Goal: Transaction & Acquisition: Purchase product/service

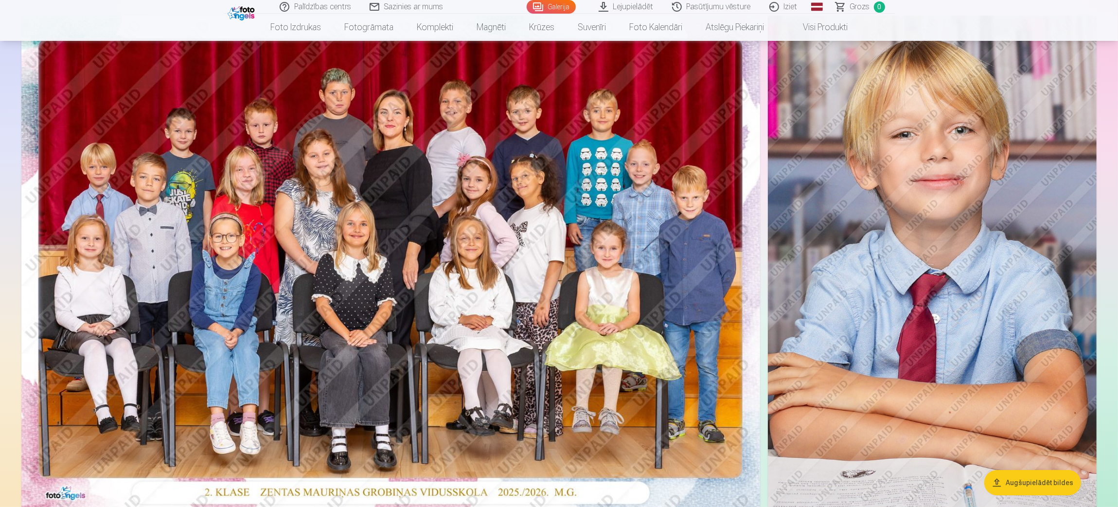
scroll to position [31, 0]
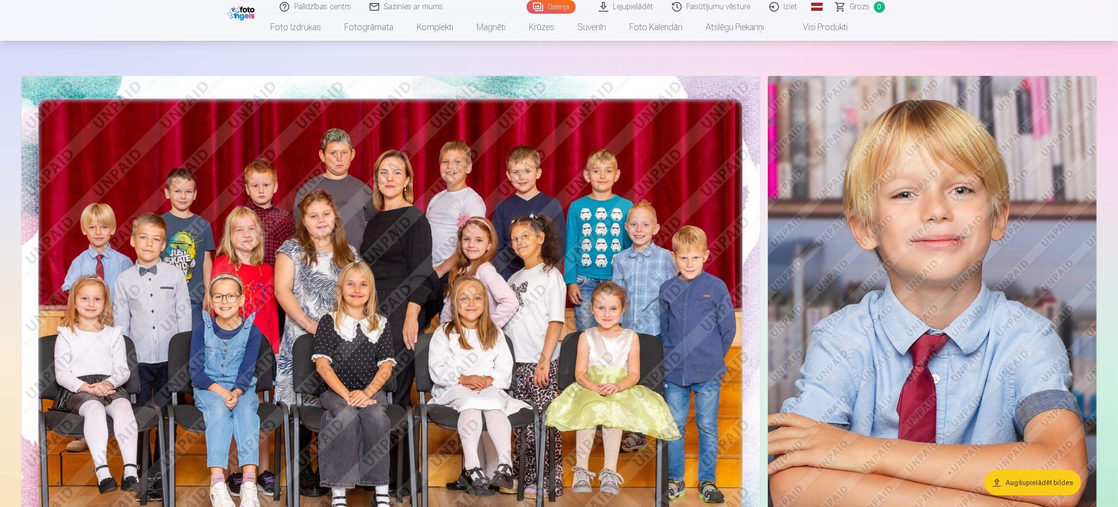
click at [611, 212] on img at bounding box center [390, 322] width 738 height 493
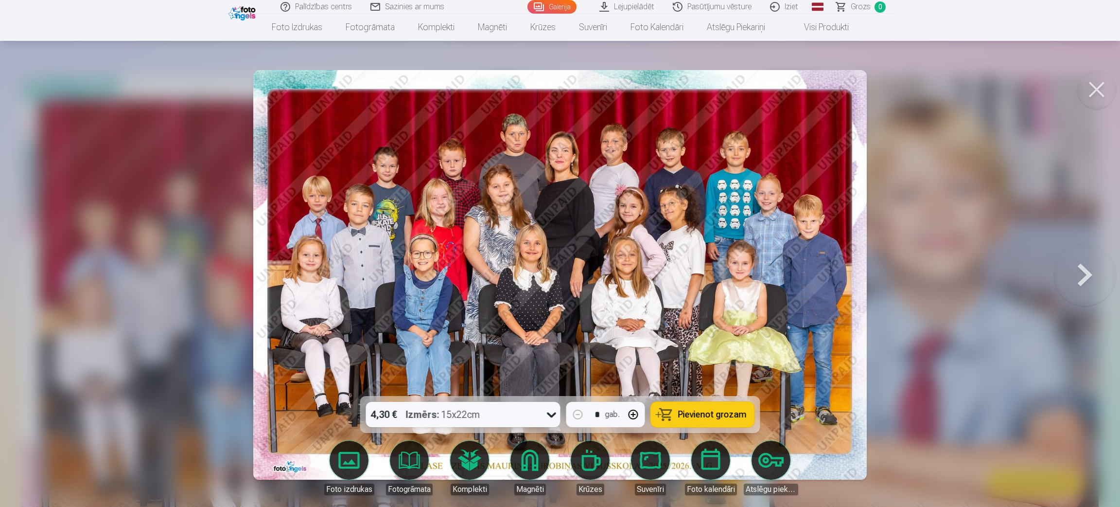
click at [700, 418] on span "Pievienot grozam" at bounding box center [712, 414] width 69 height 9
click at [1093, 82] on button at bounding box center [1096, 89] width 39 height 39
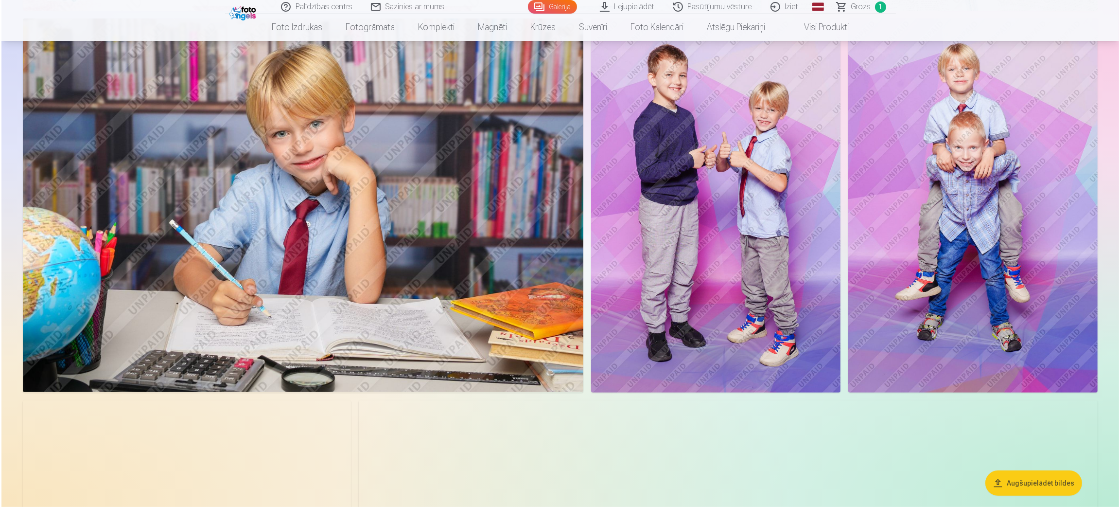
scroll to position [602, 0]
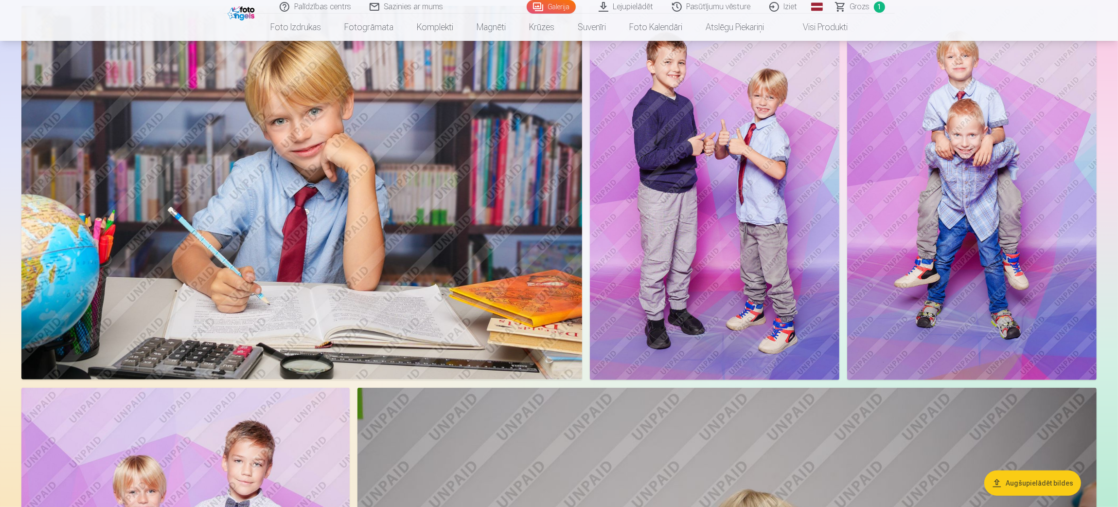
click at [422, 322] on img at bounding box center [301, 193] width 560 height 374
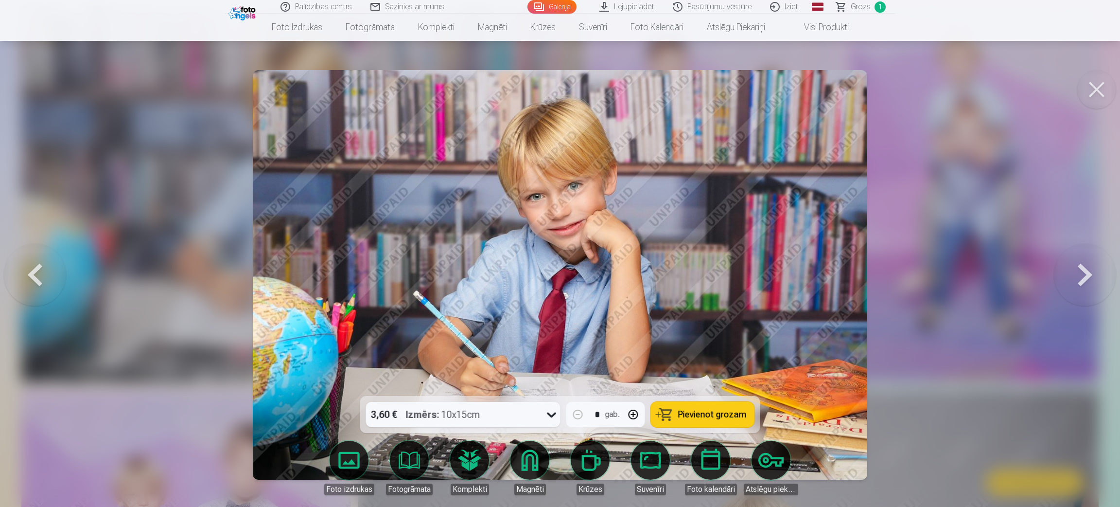
click at [717, 416] on span "Pievienot grozam" at bounding box center [712, 414] width 69 height 9
click at [1099, 88] on button at bounding box center [1096, 89] width 39 height 39
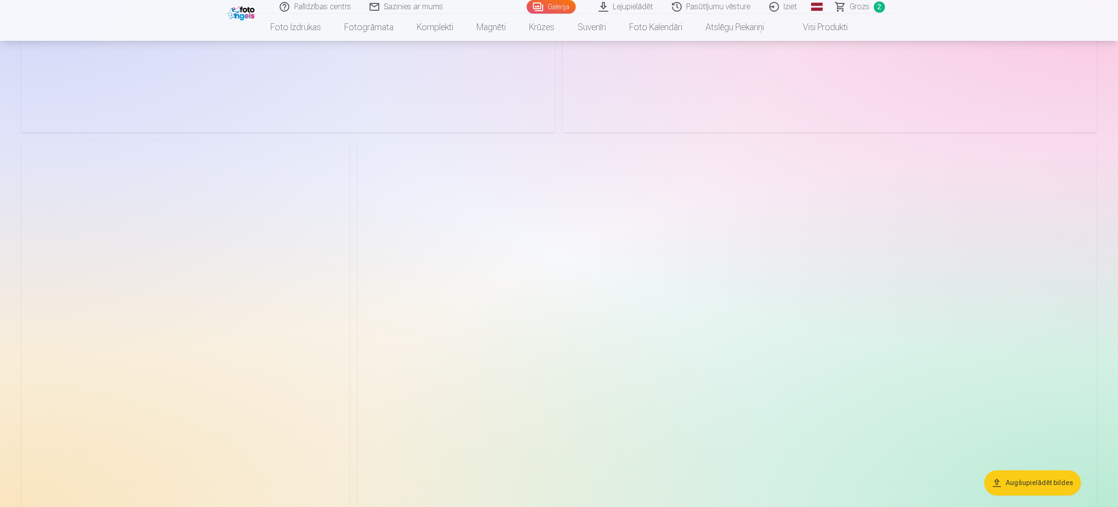
scroll to position [2811, 0]
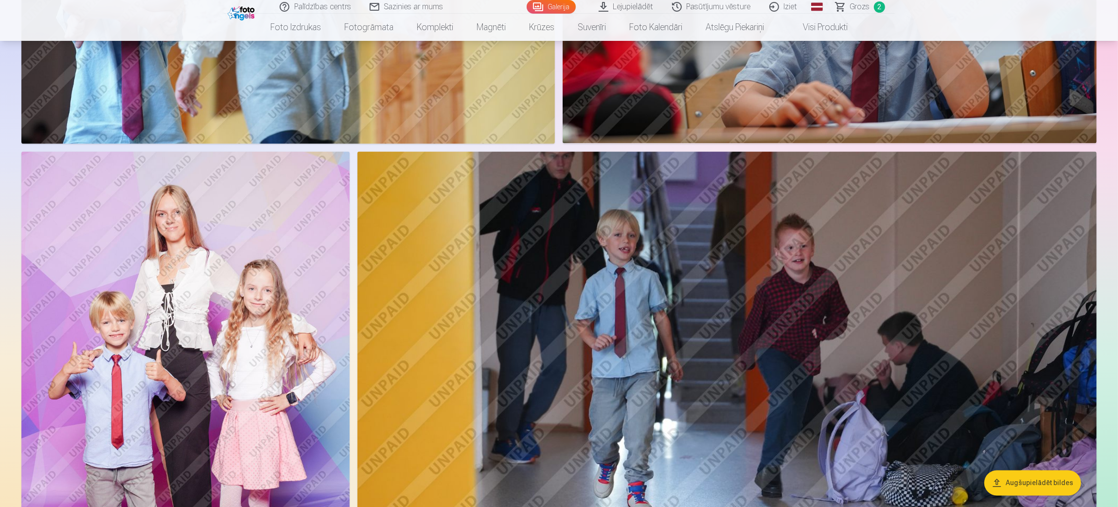
click at [238, 236] on img at bounding box center [185, 397] width 328 height 492
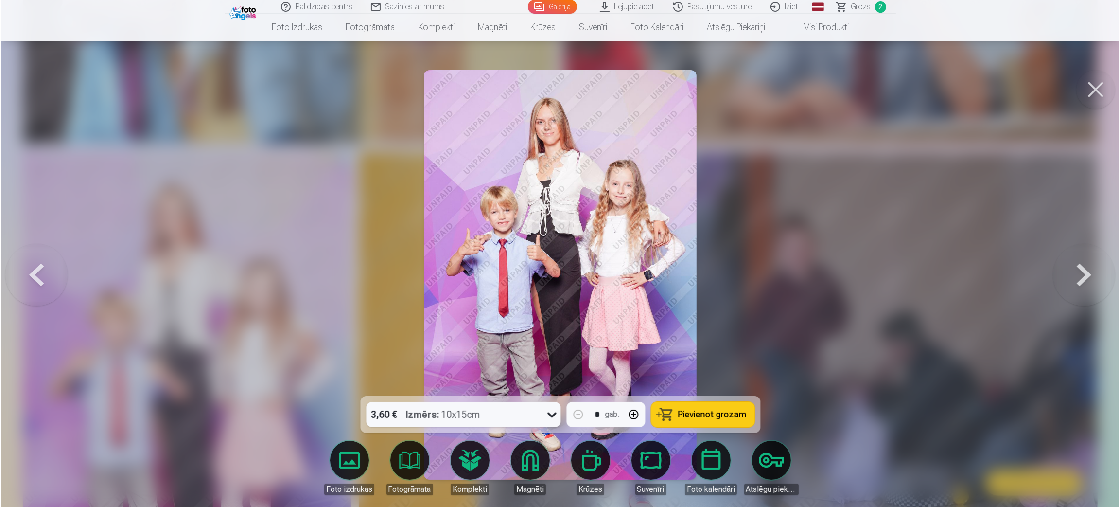
scroll to position [2817, 0]
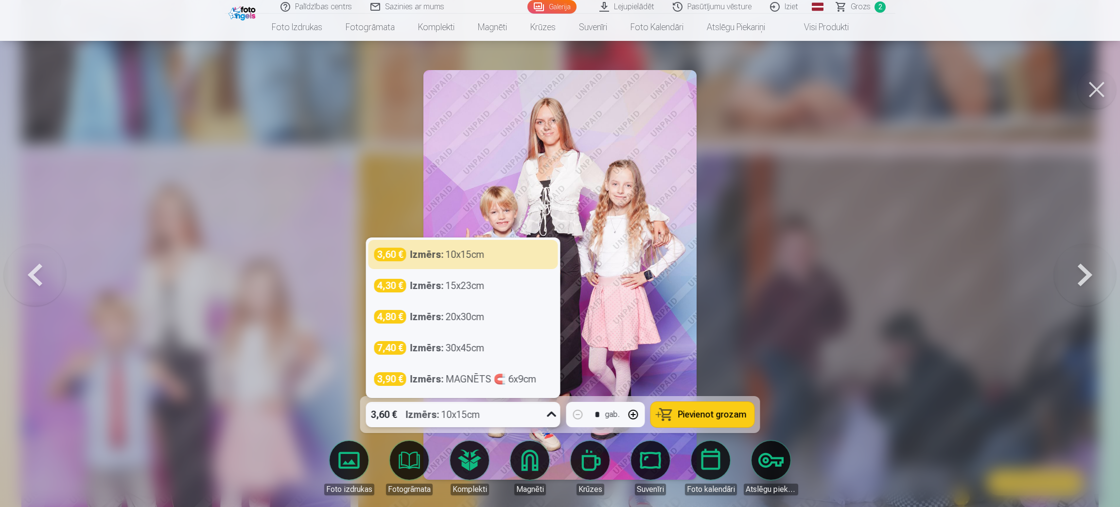
click at [551, 413] on icon at bounding box center [552, 414] width 16 height 16
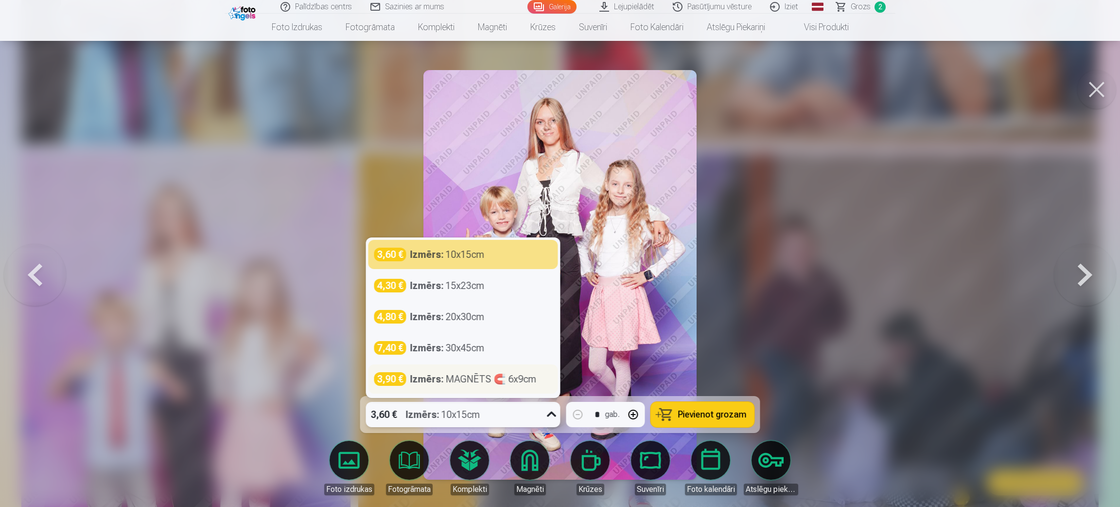
click at [525, 382] on div "Izmērs : MAGNĒTS 🧲 6x9cm" at bounding box center [473, 379] width 126 height 14
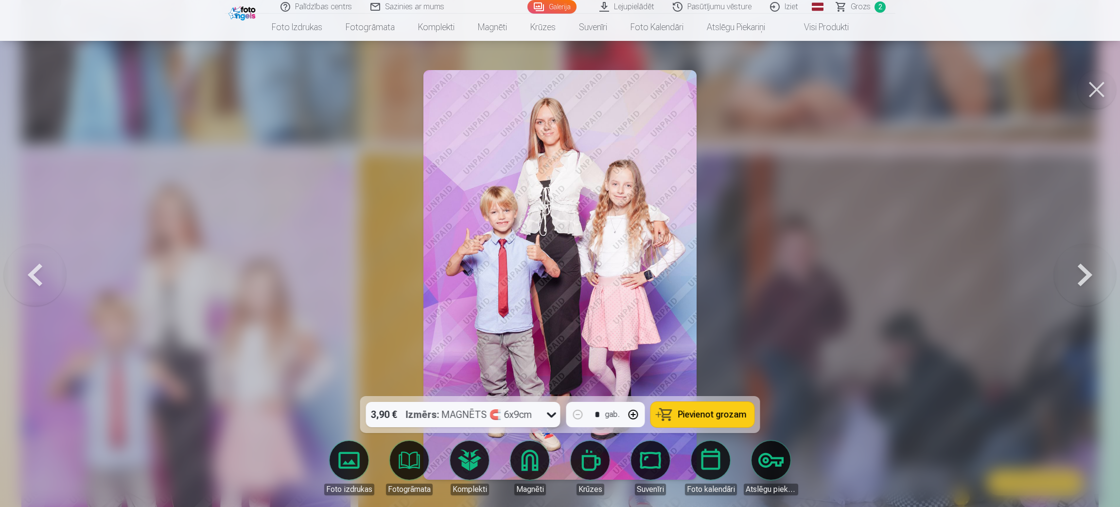
click at [688, 413] on span "Pievienot grozam" at bounding box center [712, 414] width 69 height 9
click at [1093, 86] on button at bounding box center [1096, 89] width 39 height 39
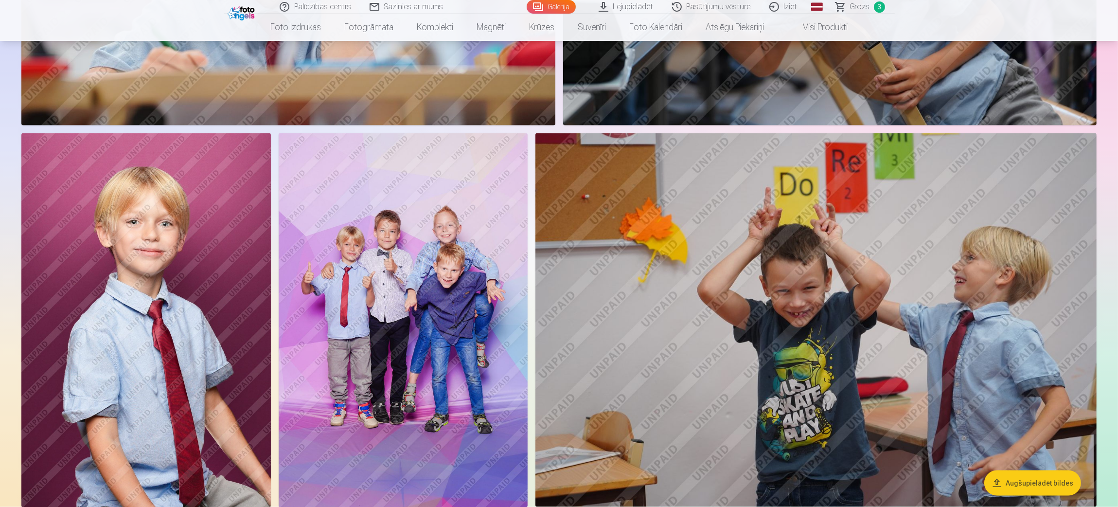
scroll to position [2080, 0]
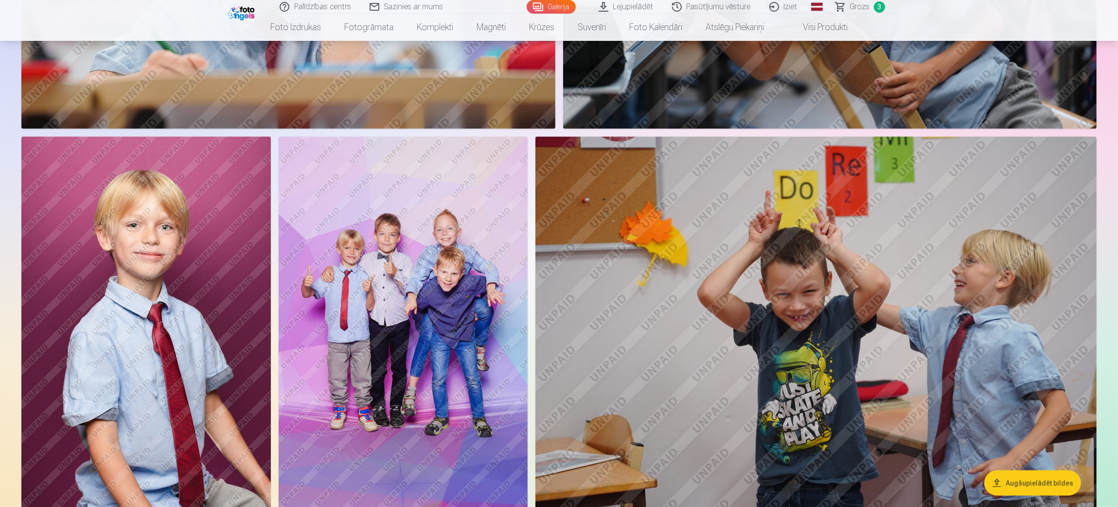
click at [448, 306] on img at bounding box center [403, 324] width 249 height 374
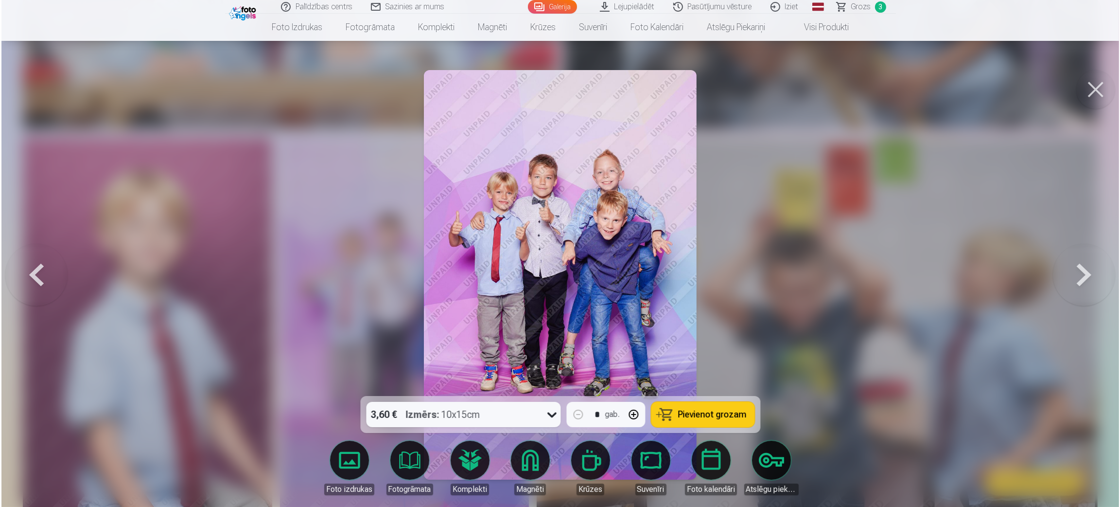
scroll to position [2083, 0]
click at [700, 410] on span "Pievienot grozam" at bounding box center [712, 414] width 69 height 9
click at [1105, 93] on button at bounding box center [1096, 89] width 39 height 39
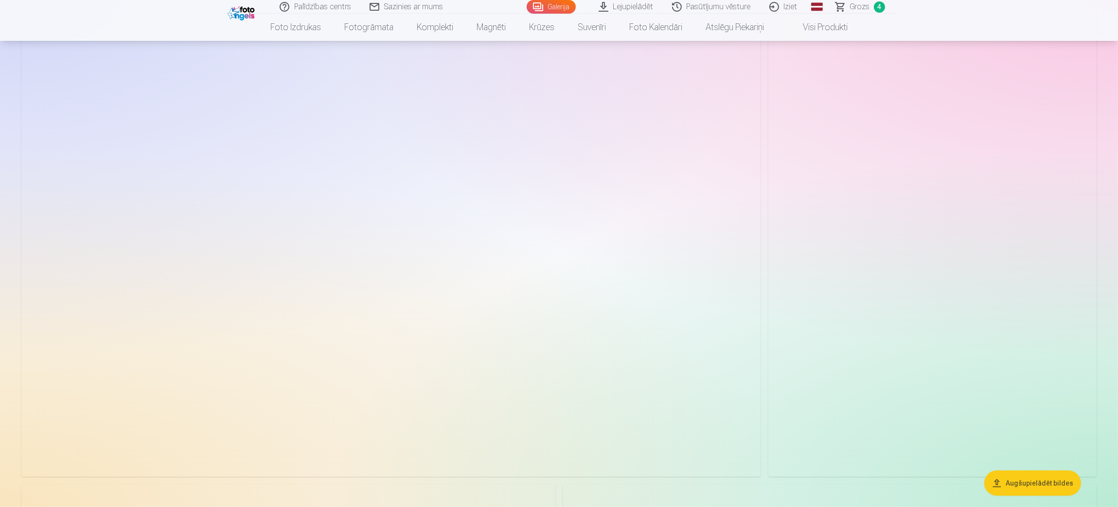
scroll to position [6048, 0]
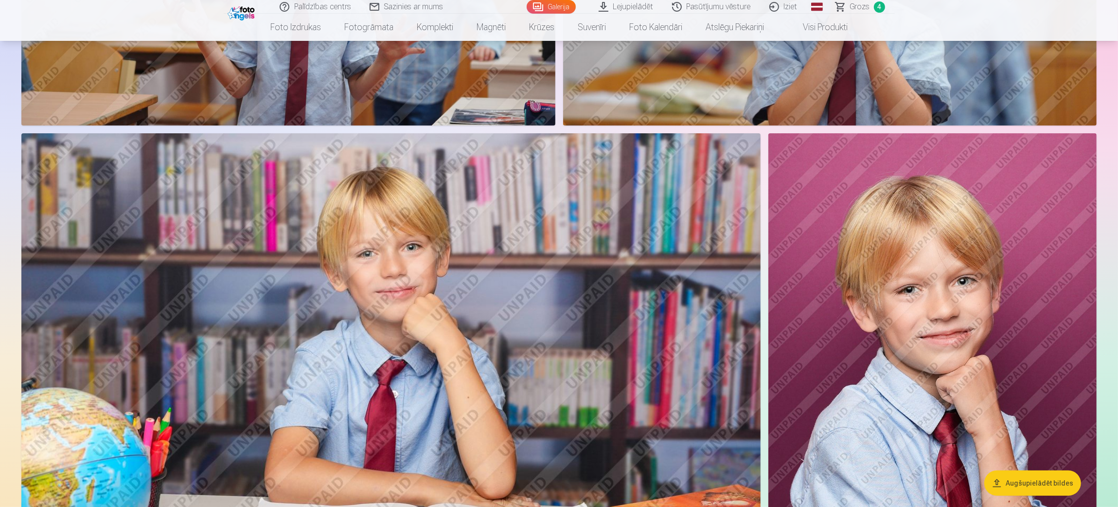
click at [1045, 484] on button "Augšupielādēt bildes" at bounding box center [1032, 482] width 97 height 25
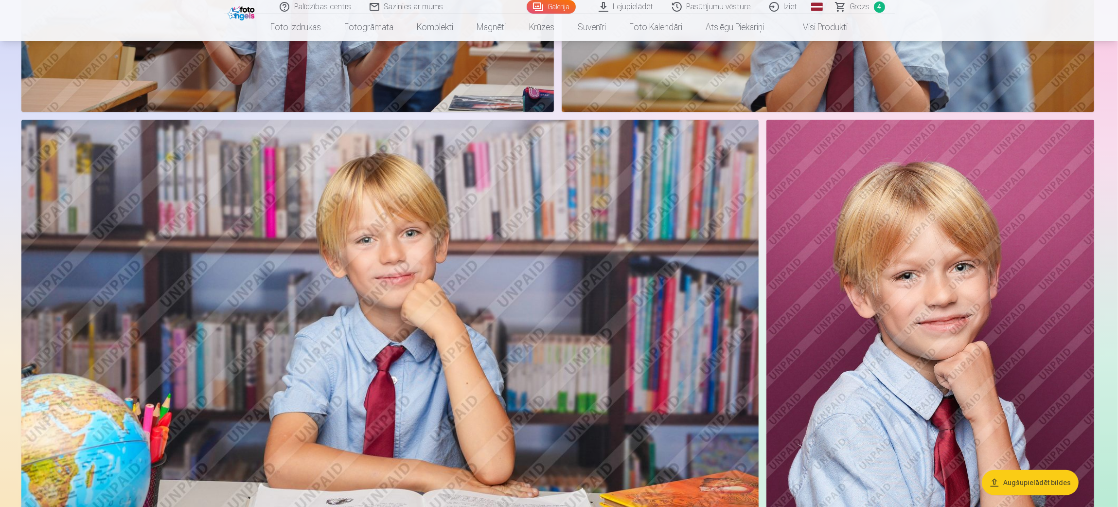
scroll to position [6060, 0]
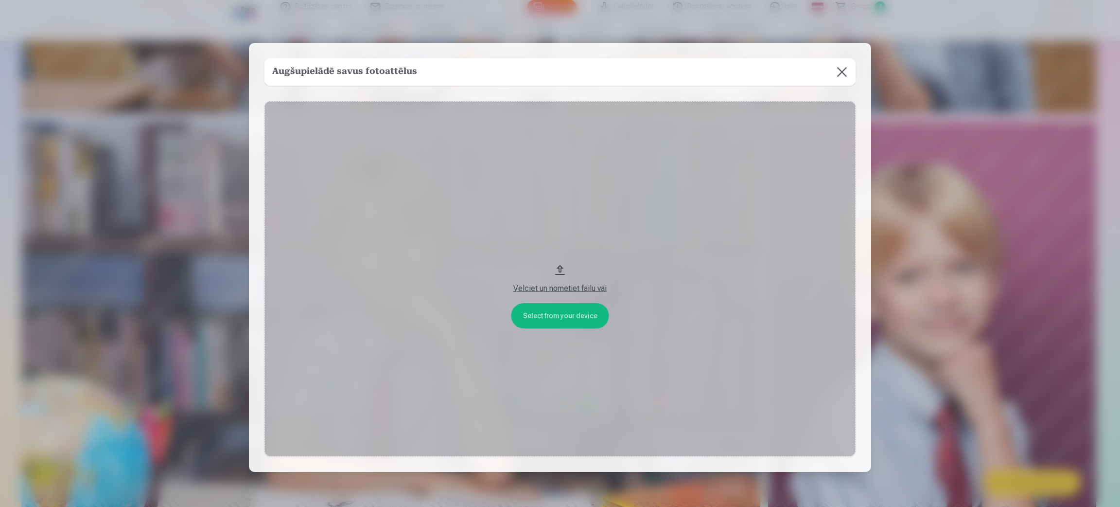
click at [841, 67] on button at bounding box center [841, 71] width 27 height 27
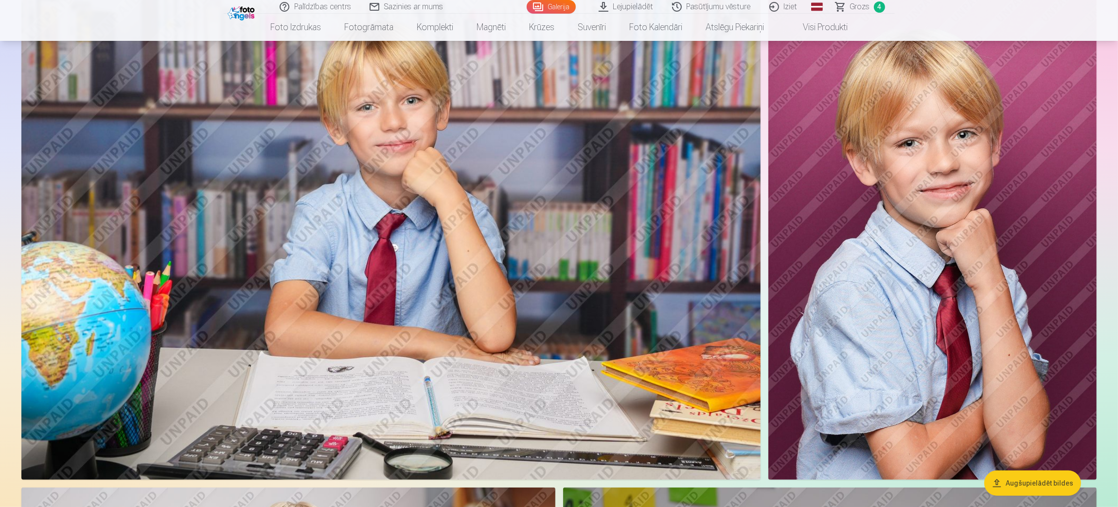
scroll to position [6133, 0]
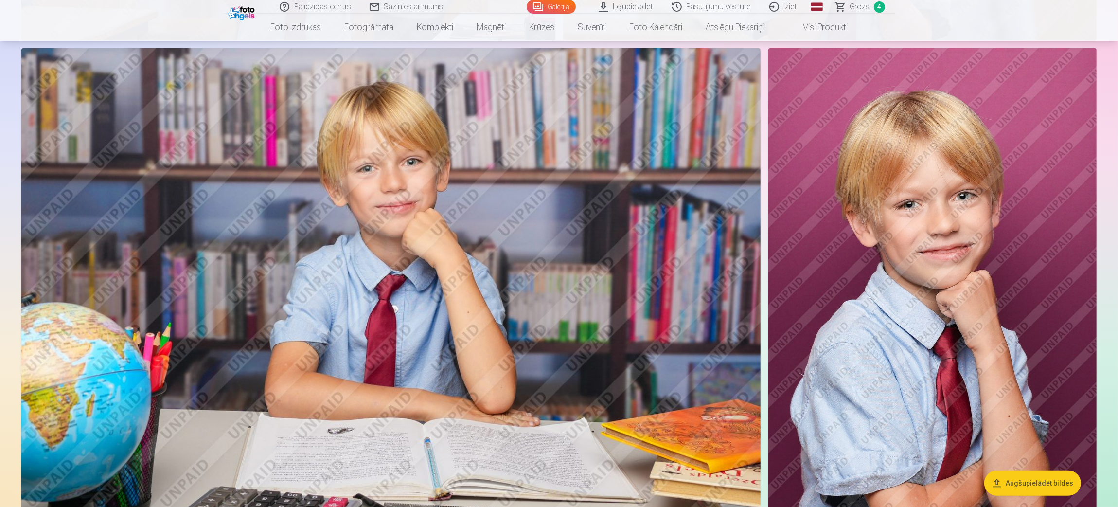
click at [917, 217] on img at bounding box center [932, 294] width 328 height 492
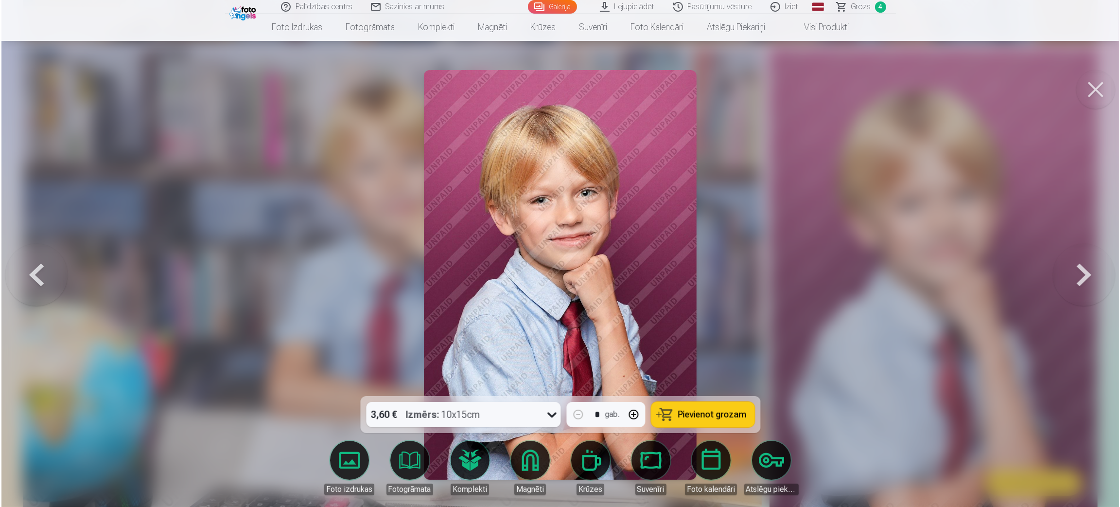
scroll to position [6146, 0]
click at [676, 416] on button "Pievienot grozam" at bounding box center [703, 414] width 104 height 25
click at [1091, 86] on button at bounding box center [1096, 89] width 39 height 39
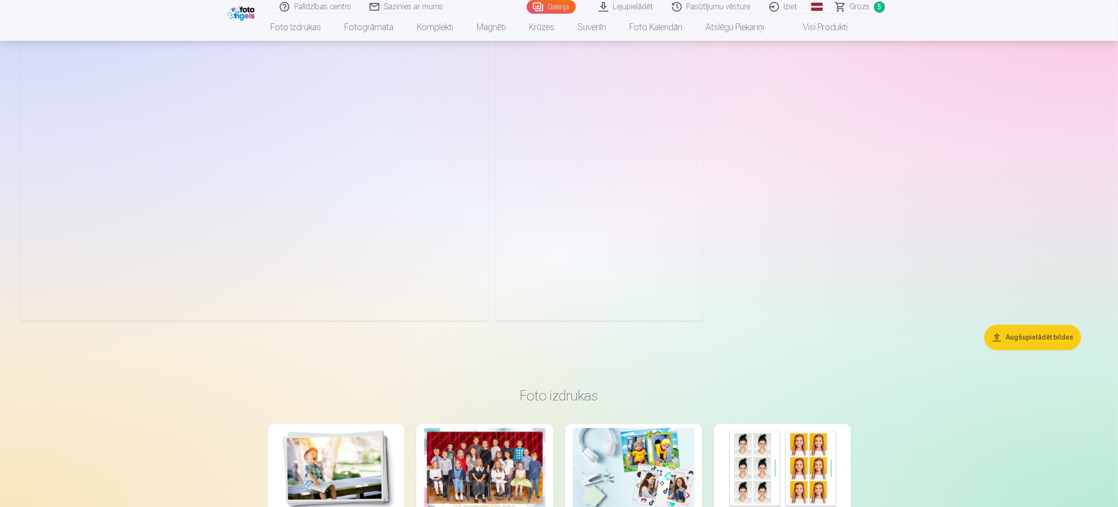
scroll to position [8548, 0]
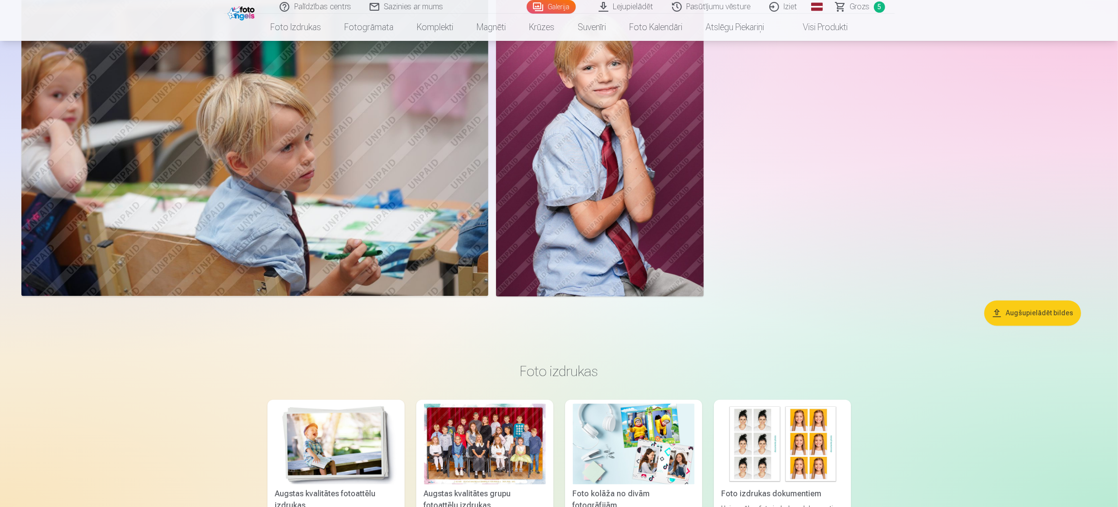
click at [620, 126] on img at bounding box center [600, 139] width 208 height 311
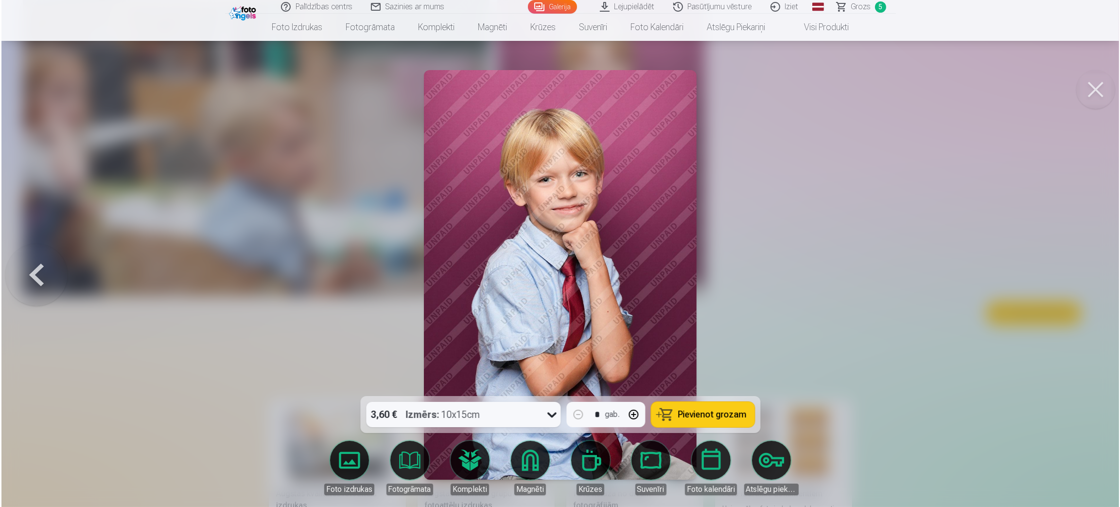
scroll to position [8532, 0]
click at [710, 418] on span "Pievienot grozam" at bounding box center [712, 414] width 69 height 9
click at [1112, 66] on div at bounding box center [560, 253] width 1120 height 507
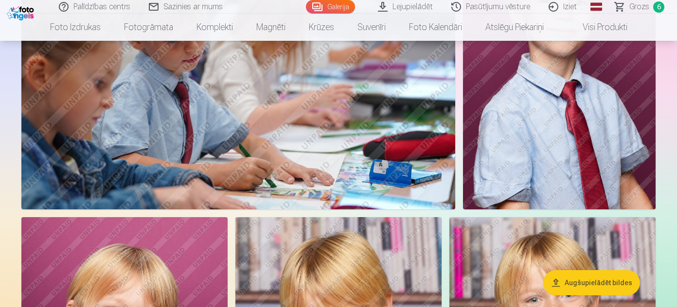
scroll to position [6320, 0]
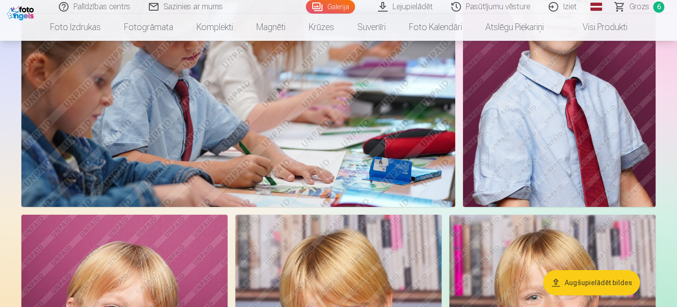
click at [635, 90] on img at bounding box center [559, 62] width 192 height 289
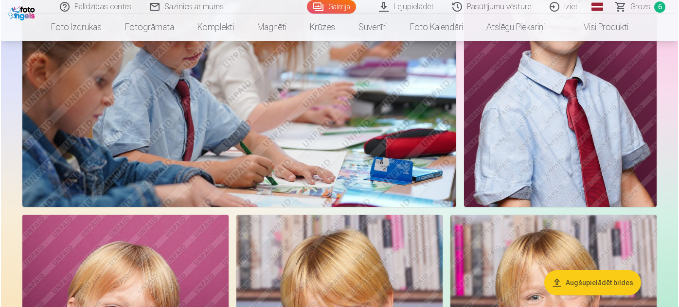
scroll to position [6340, 0]
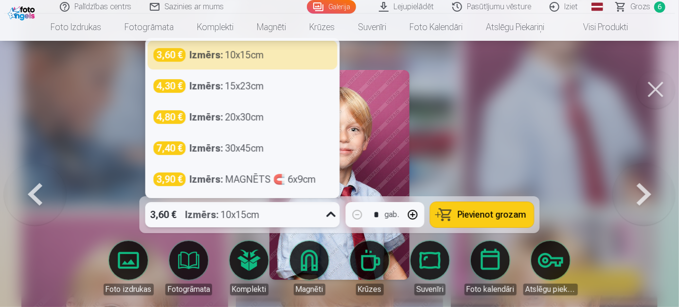
click at [328, 221] on icon at bounding box center [331, 215] width 16 height 16
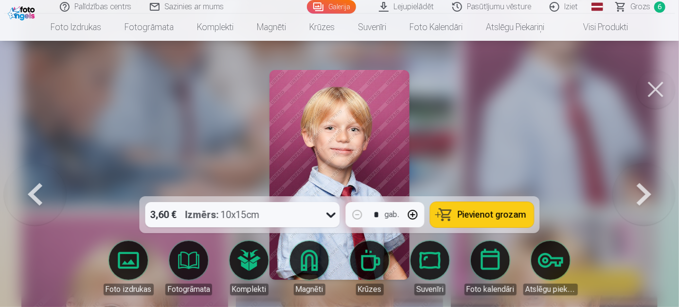
click at [494, 140] on div at bounding box center [339, 153] width 679 height 307
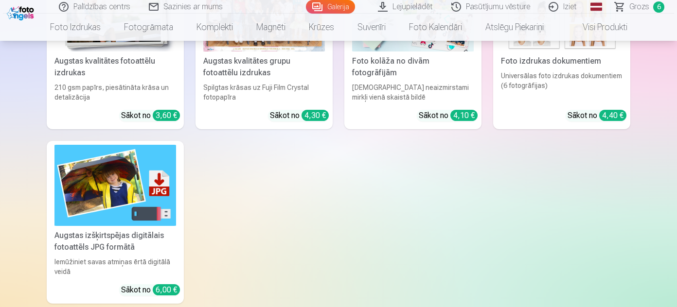
scroll to position [14403, 0]
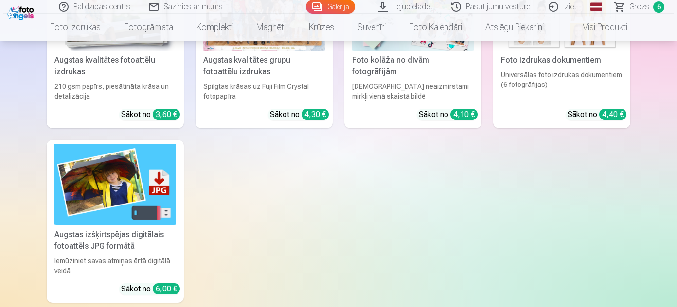
click at [120, 175] on img at bounding box center [115, 184] width 122 height 81
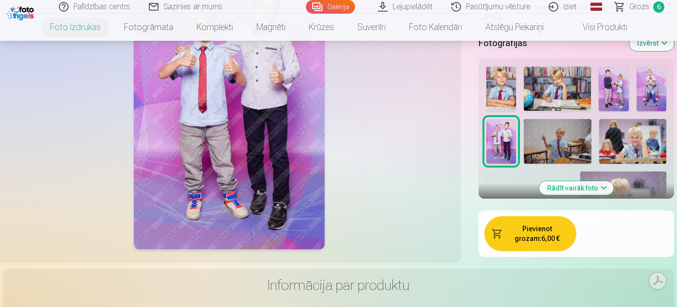
scroll to position [226, 0]
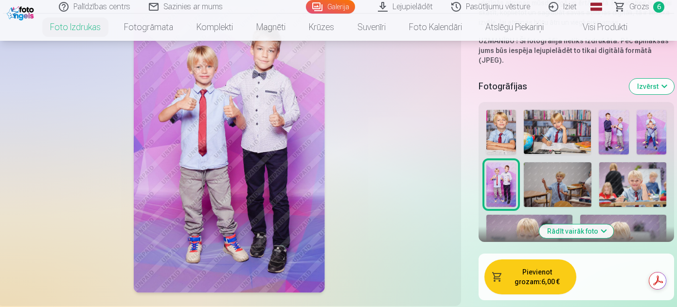
click at [546, 177] on img at bounding box center [557, 184] width 67 height 45
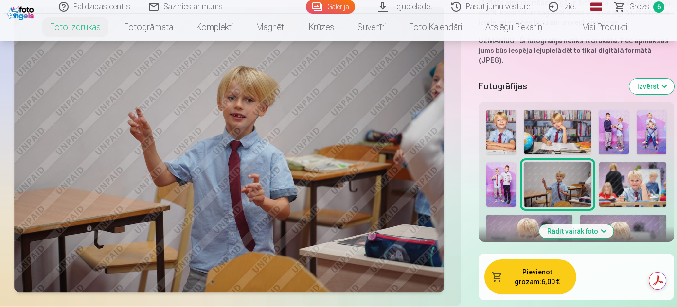
click at [512, 175] on img at bounding box center [501, 184] width 30 height 45
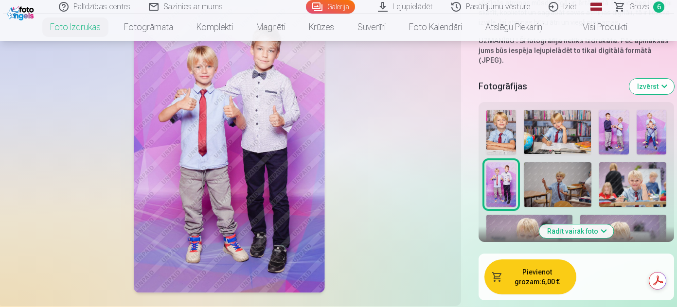
click at [502, 122] on img at bounding box center [501, 132] width 30 height 45
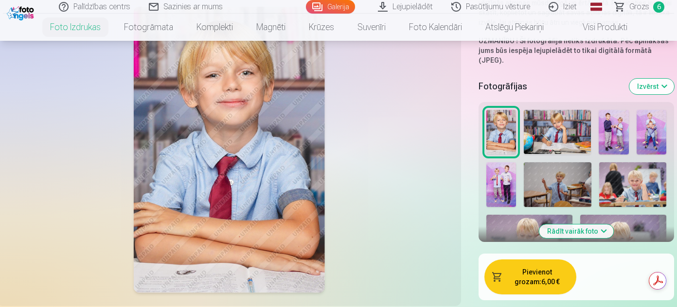
click at [535, 120] on img at bounding box center [557, 132] width 67 height 45
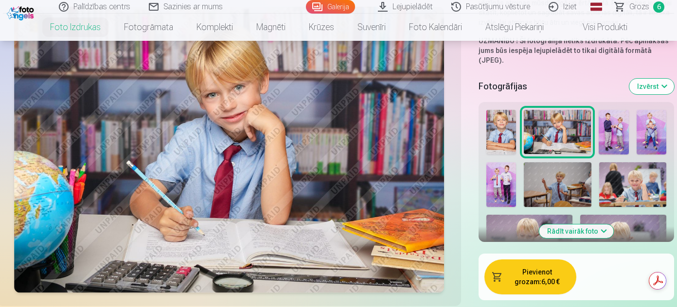
click at [603, 122] on img at bounding box center [613, 132] width 30 height 45
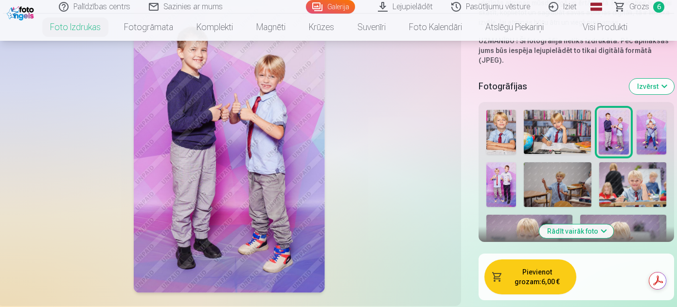
click at [653, 79] on button "Izvērst" at bounding box center [651, 87] width 45 height 16
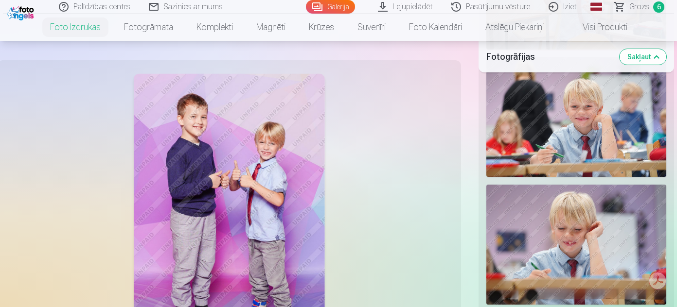
scroll to position [619, 0]
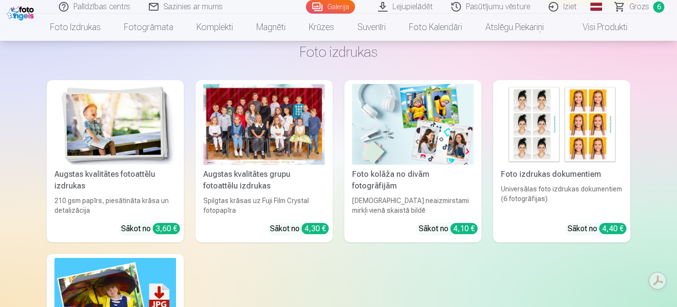
scroll to position [14276, 0]
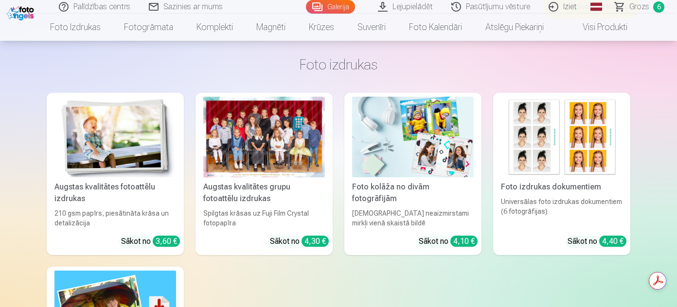
click at [562, 142] on img at bounding box center [562, 137] width 122 height 81
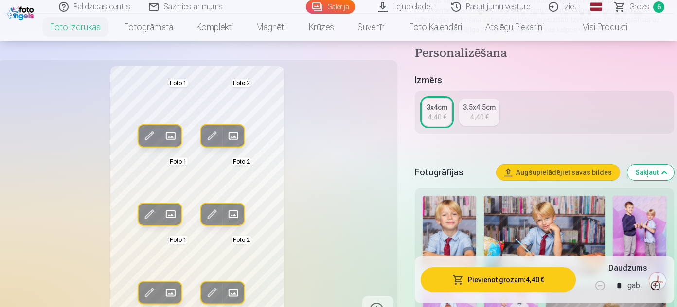
scroll to position [135, 0]
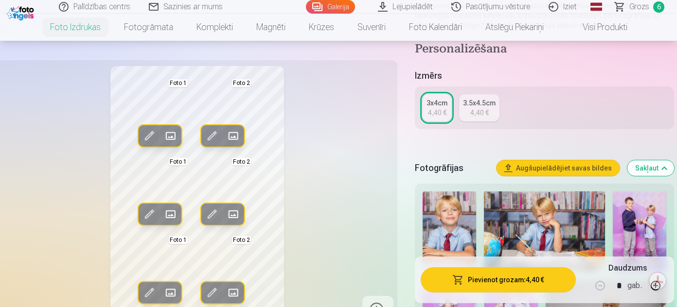
click at [475, 112] on div "4,40 €" at bounding box center [479, 113] width 18 height 10
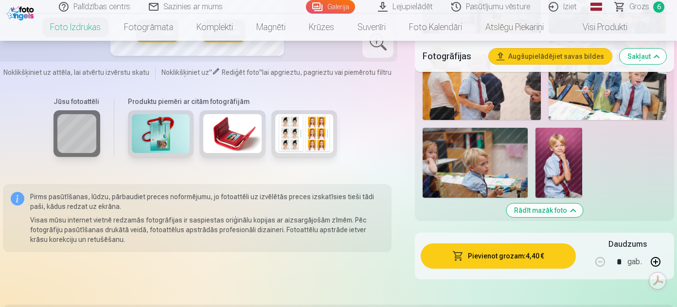
scroll to position [2029, 0]
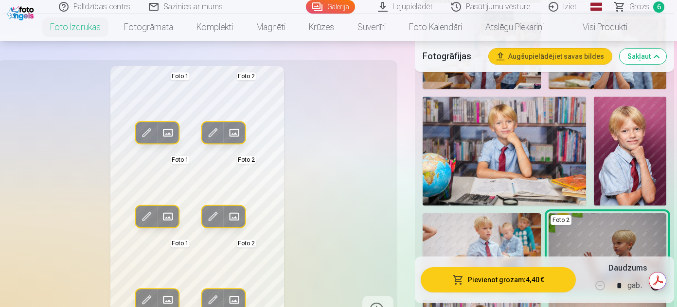
click at [611, 167] on img at bounding box center [630, 151] width 72 height 109
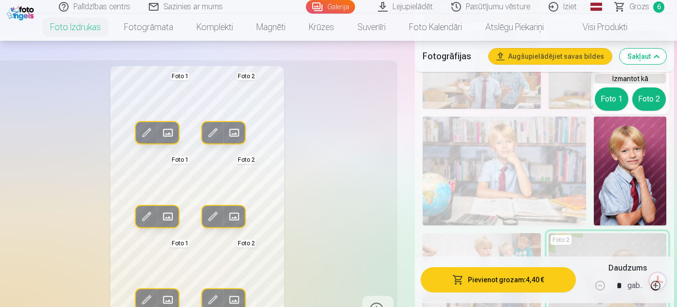
scroll to position [1488, 0]
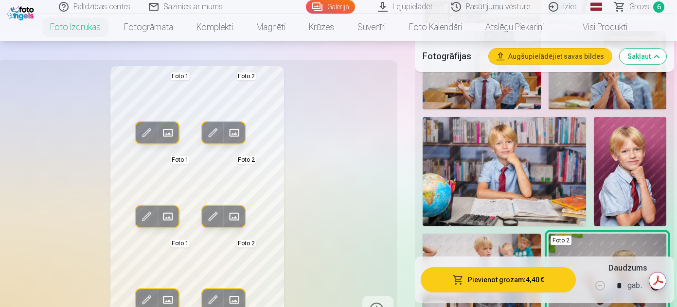
click at [634, 146] on img at bounding box center [630, 171] width 72 height 109
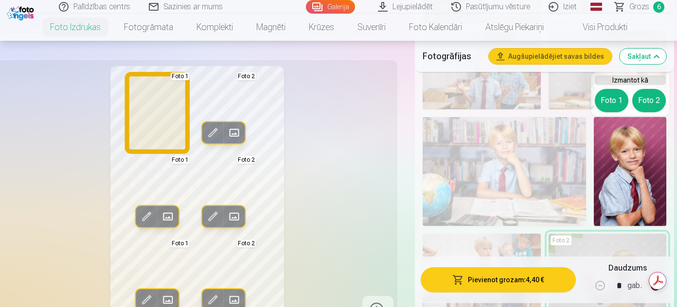
click at [611, 100] on button "Foto 1" at bounding box center [612, 100] width 34 height 23
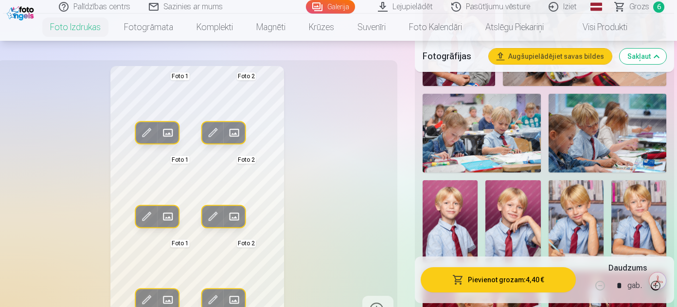
scroll to position [1072, 0]
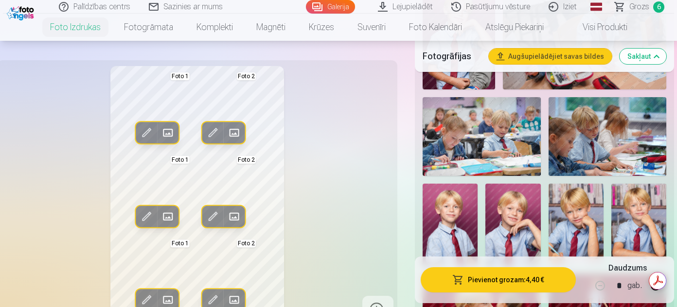
click at [629, 220] on img at bounding box center [638, 225] width 55 height 83
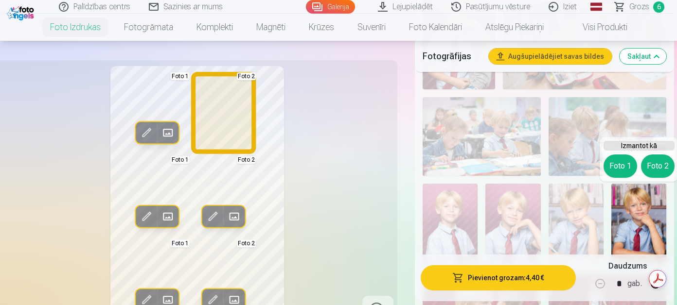
click at [656, 165] on button "Foto 2" at bounding box center [658, 166] width 34 height 23
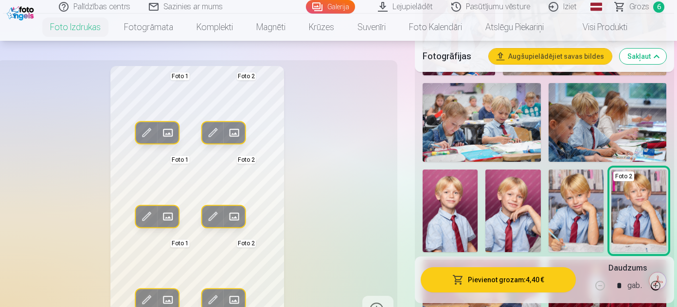
scroll to position [1077, 0]
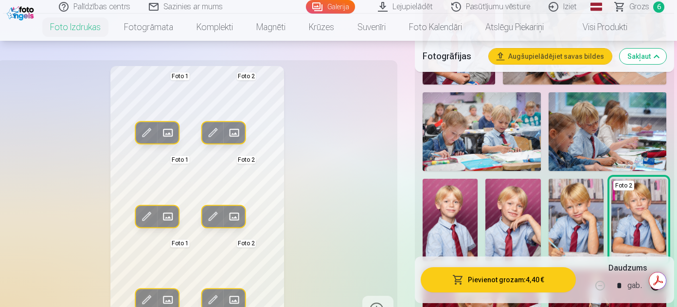
click at [562, 219] on img at bounding box center [575, 220] width 55 height 83
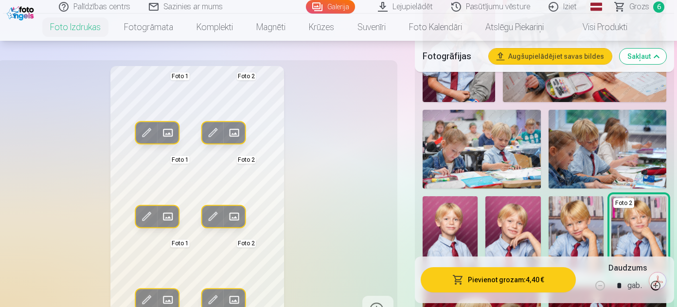
scroll to position [1054, 0]
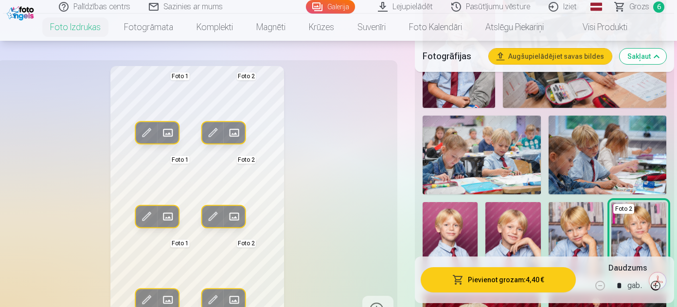
click at [515, 237] on img at bounding box center [512, 243] width 55 height 83
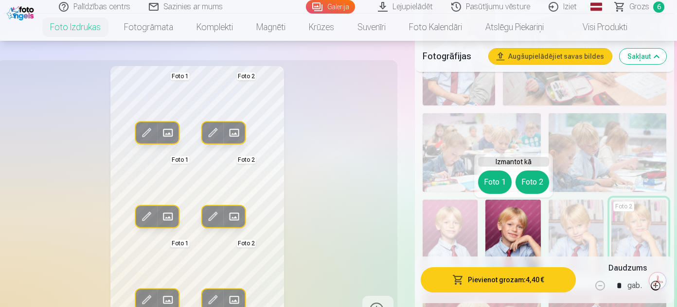
scroll to position [1056, 0]
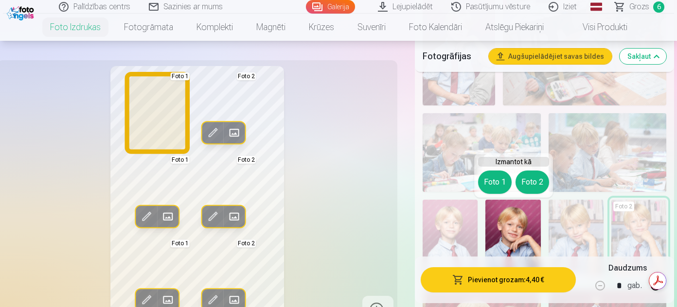
click at [494, 186] on button "Foto 1" at bounding box center [495, 182] width 34 height 23
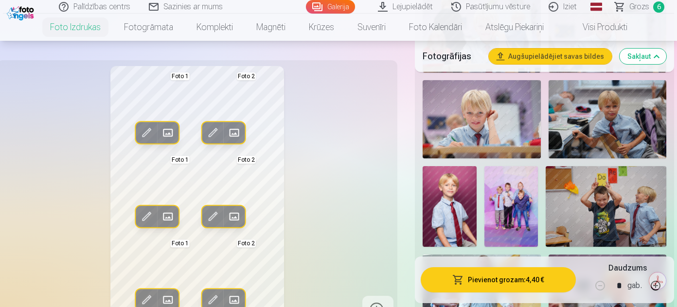
scroll to position [508, 0]
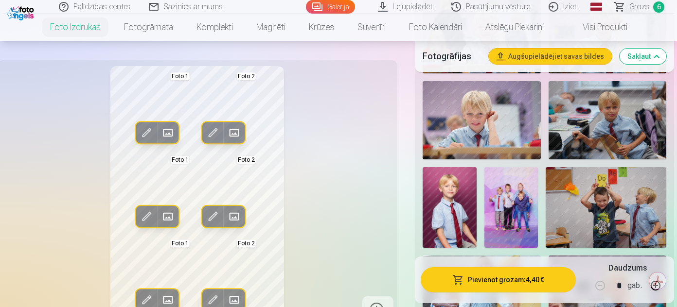
click at [443, 205] on img at bounding box center [448, 207] width 53 height 81
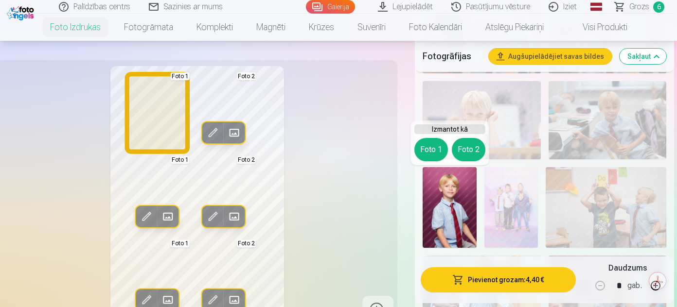
click at [429, 153] on button "Foto 1" at bounding box center [431, 149] width 34 height 23
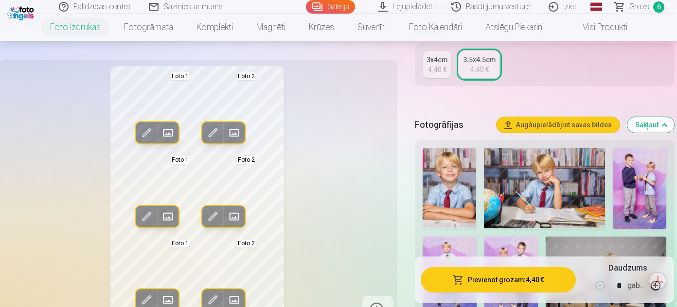
scroll to position [177, 0]
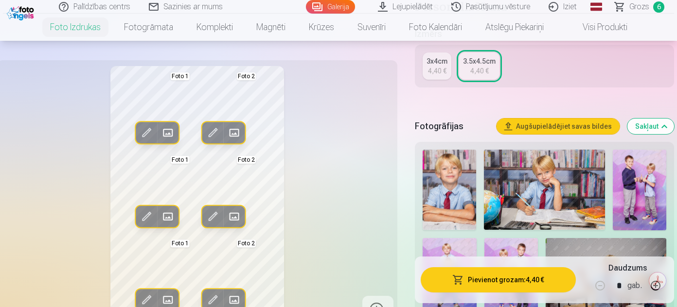
click at [442, 190] on img at bounding box center [448, 190] width 53 height 80
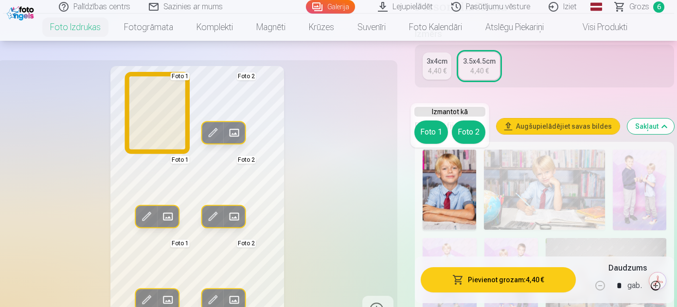
click at [425, 122] on button "Foto 1" at bounding box center [431, 132] width 34 height 23
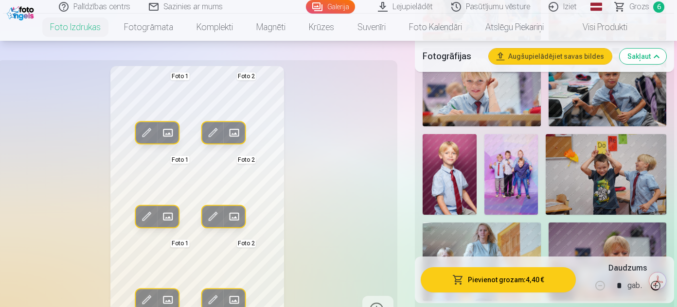
scroll to position [476, 0]
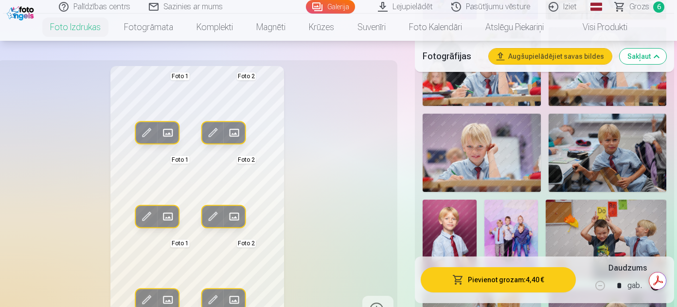
click at [449, 231] on img at bounding box center [448, 240] width 53 height 81
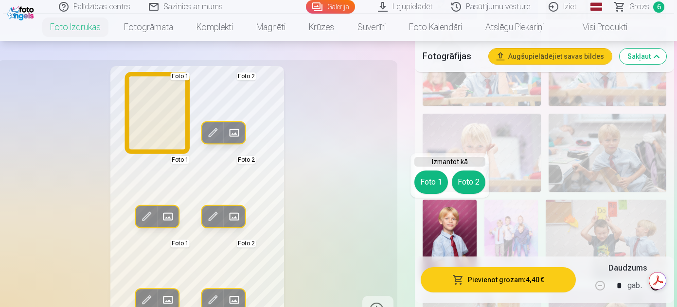
click at [433, 185] on button "Foto 1" at bounding box center [431, 182] width 34 height 23
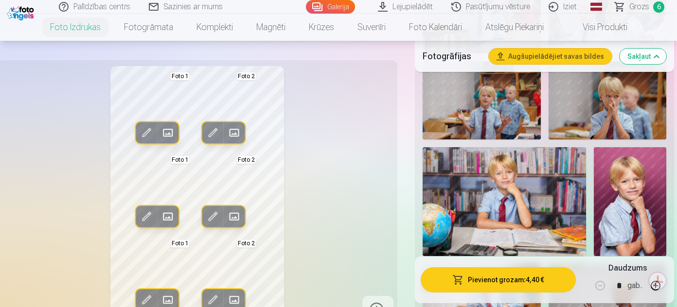
scroll to position [1463, 0]
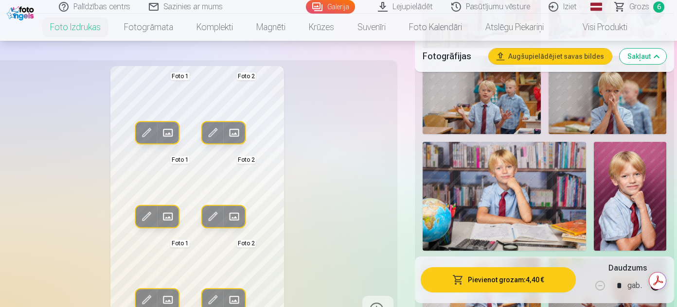
click at [631, 169] on img at bounding box center [630, 196] width 72 height 109
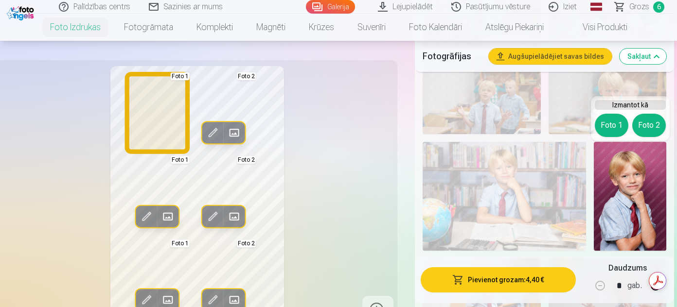
click at [605, 121] on button "Foto 1" at bounding box center [612, 125] width 34 height 23
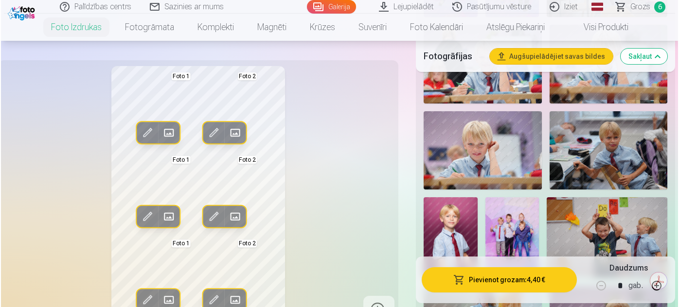
scroll to position [478, 0]
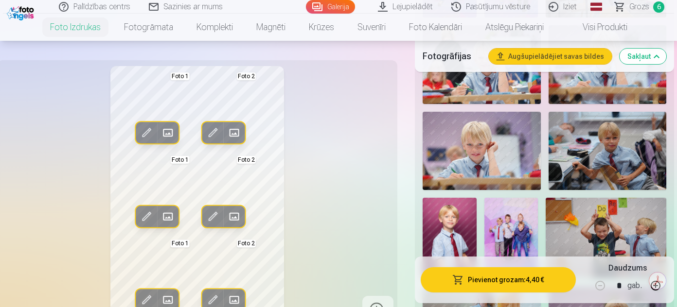
click at [449, 214] on img at bounding box center [448, 238] width 53 height 81
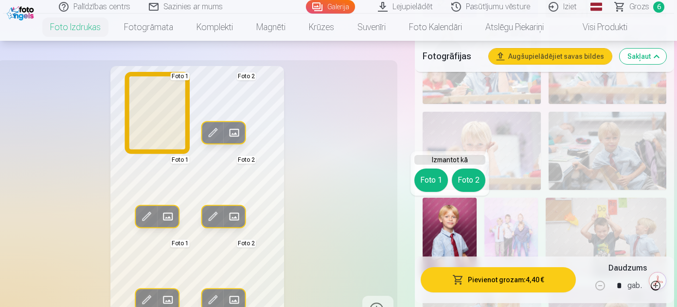
click at [425, 186] on button "Foto 1" at bounding box center [431, 180] width 34 height 23
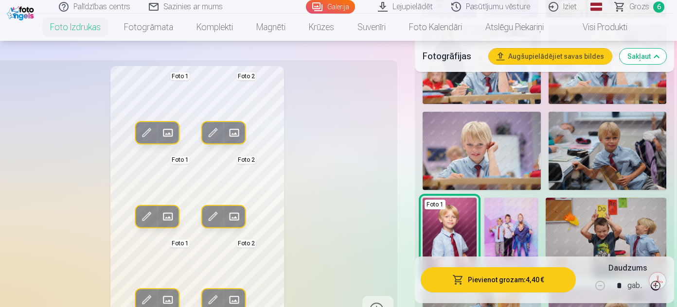
click at [514, 275] on button "Pievienot grozam : 4,40 €" at bounding box center [497, 279] width 155 height 25
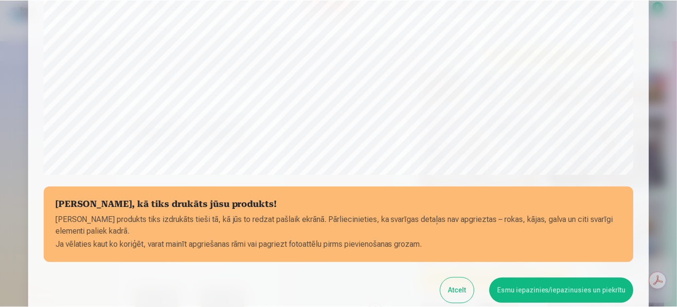
scroll to position [304, 0]
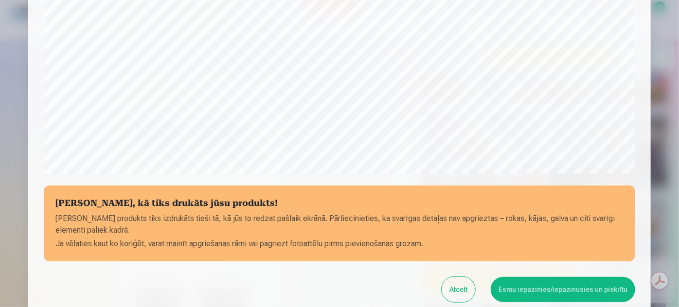
click at [534, 286] on button "Esmu iepazinies/iepazinusies un piekrītu" at bounding box center [562, 289] width 144 height 25
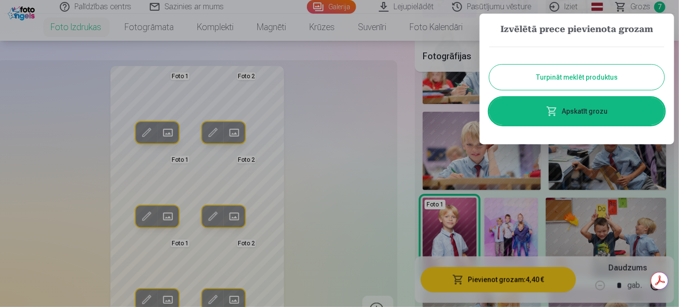
click at [526, 87] on button "Turpināt meklēt produktus" at bounding box center [576, 77] width 175 height 25
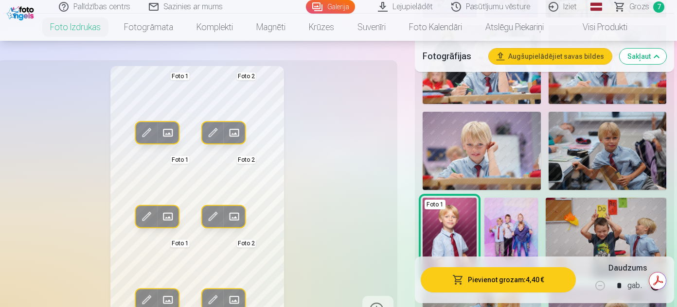
click at [637, 7] on span "Grozs" at bounding box center [639, 7] width 20 height 12
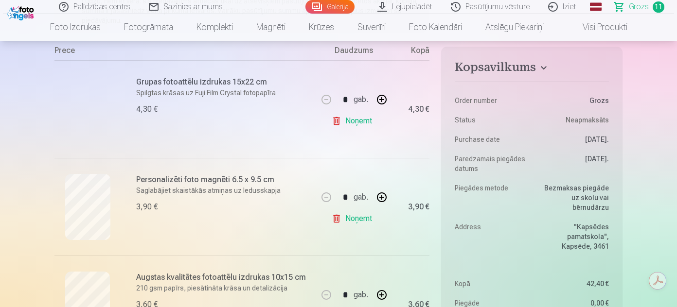
scroll to position [160, 0]
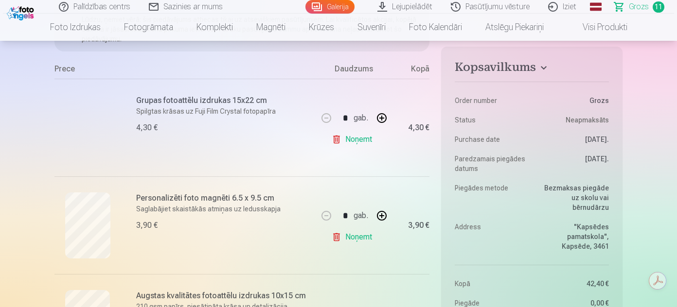
click at [87, 108] on div at bounding box center [87, 128] width 66 height 66
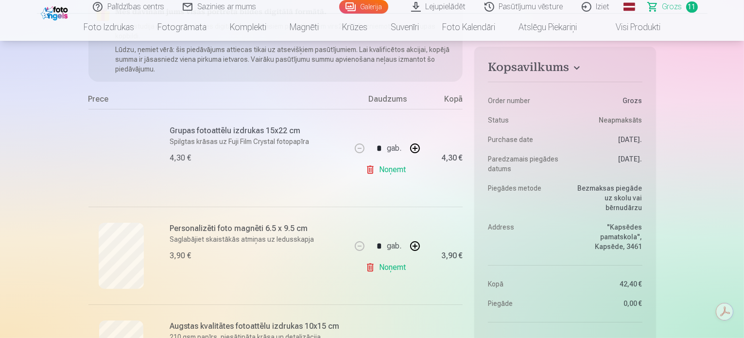
scroll to position [126, 0]
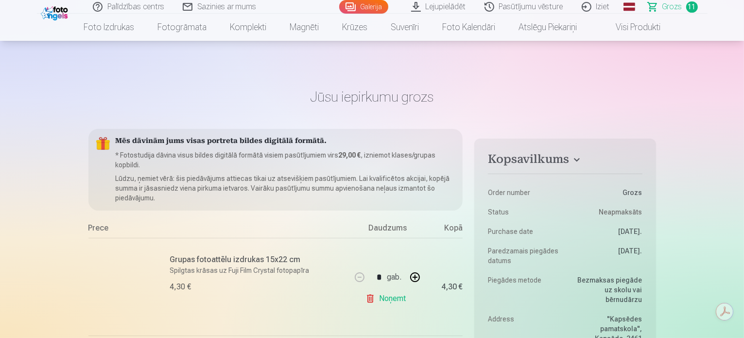
scroll to position [0, 0]
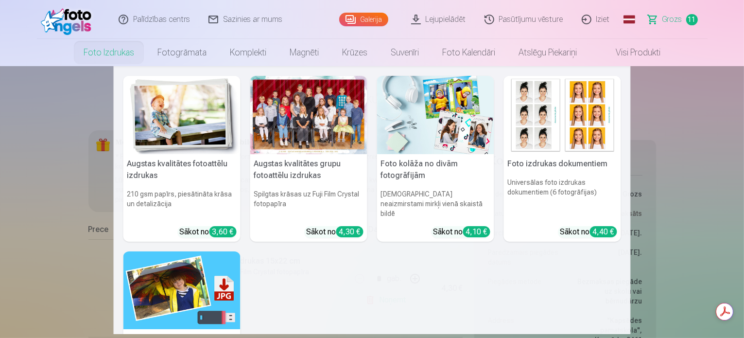
click at [94, 49] on link "Foto izdrukas" at bounding box center [109, 52] width 74 height 27
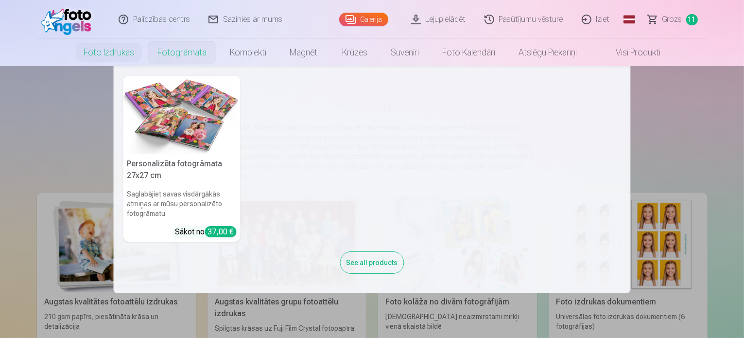
click at [187, 53] on link "Fotogrāmata" at bounding box center [182, 52] width 72 height 27
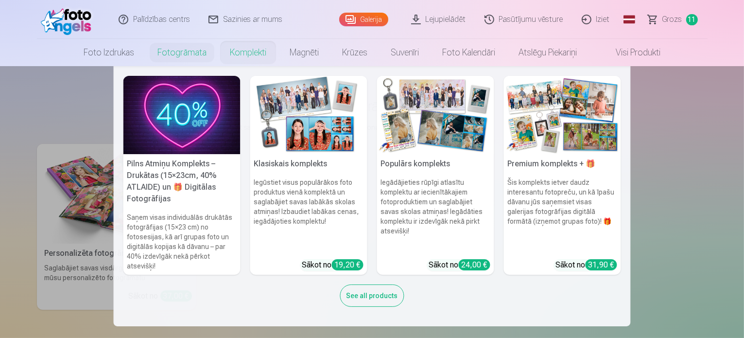
click at [261, 56] on link "Komplekti" at bounding box center [248, 52] width 60 height 27
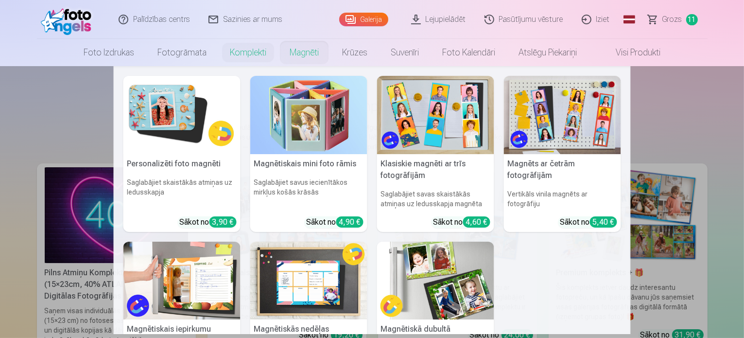
click at [303, 52] on link "Magnēti" at bounding box center [304, 52] width 52 height 27
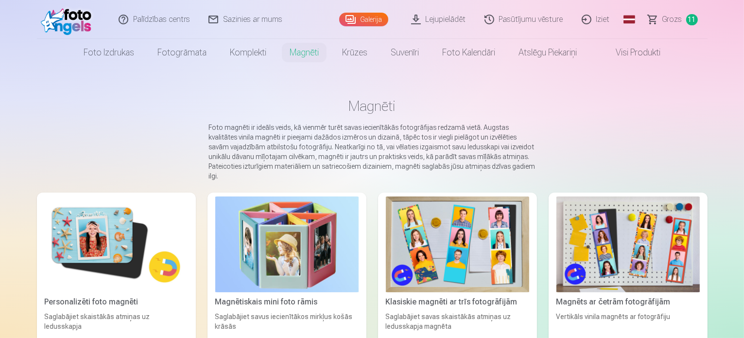
click at [631, 53] on link "Visi produkti" at bounding box center [631, 52] width 84 height 27
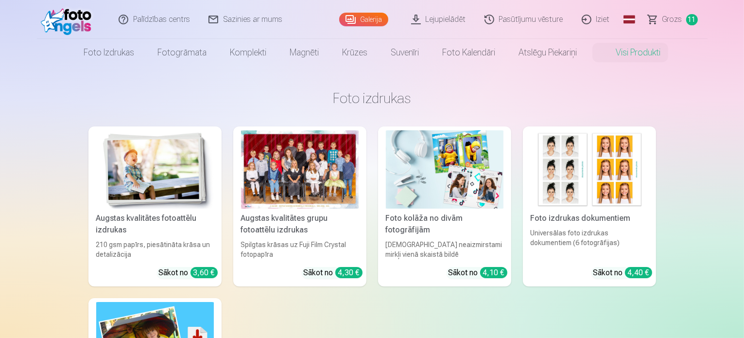
click at [356, 24] on link "Galerija" at bounding box center [363, 20] width 49 height 14
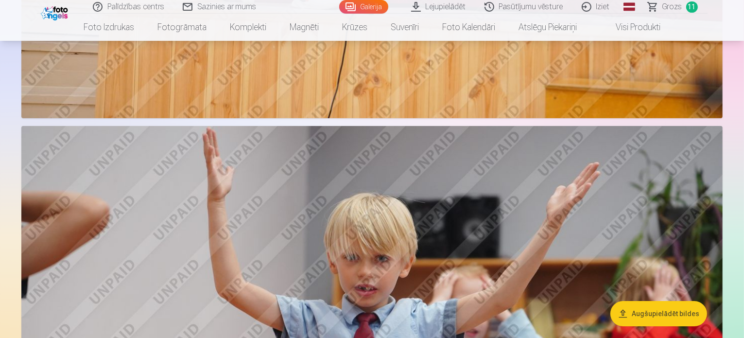
scroll to position [7046, 0]
click at [666, 4] on span "Grozs" at bounding box center [673, 7] width 20 height 12
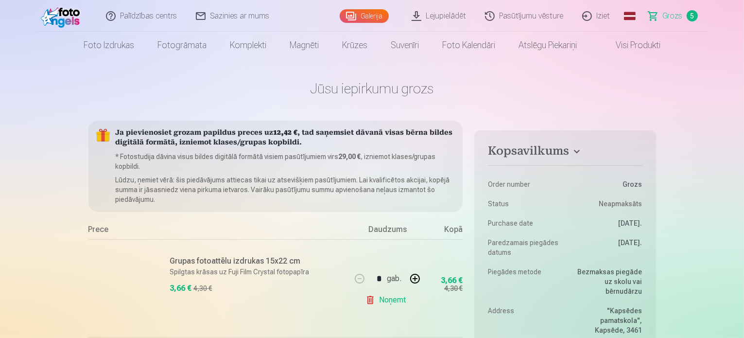
scroll to position [11, 0]
